Goal: Task Accomplishment & Management: Manage account settings

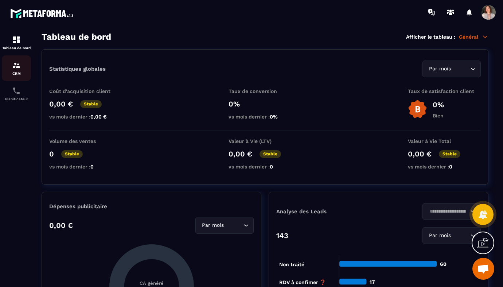
click at [18, 63] on img at bounding box center [16, 65] width 9 height 9
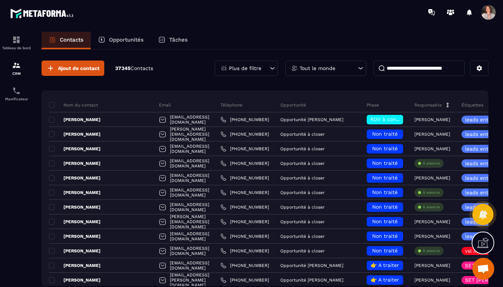
click at [125, 38] on p "Opportunités" at bounding box center [126, 39] width 35 height 7
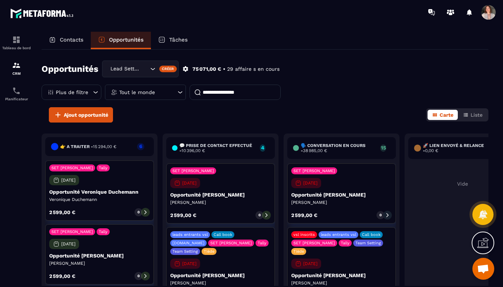
click at [179, 90] on icon at bounding box center [179, 92] width 7 height 7
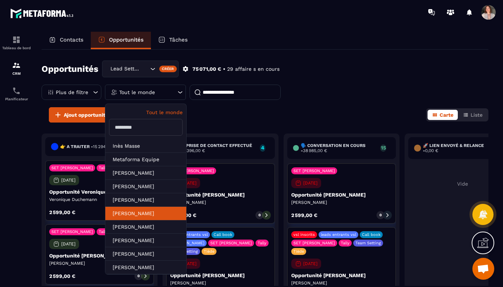
click at [146, 216] on li "[PERSON_NAME]" at bounding box center [145, 213] width 81 height 13
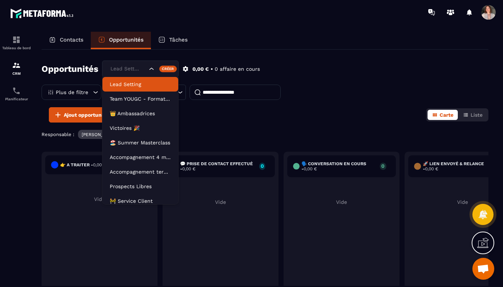
click at [139, 67] on div "Lead Setting" at bounding box center [128, 69] width 40 height 8
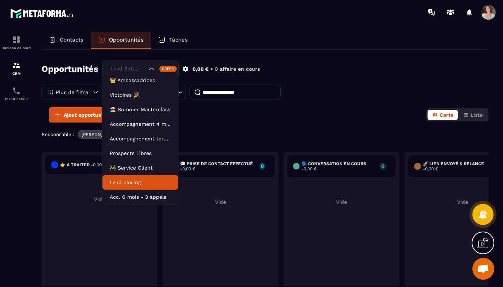
scroll to position [33, 0]
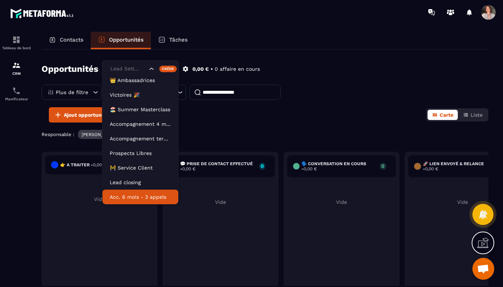
click at [145, 200] on li "Acc. 6 mois - 3 appels" at bounding box center [140, 196] width 76 height 15
